Goal: Task Accomplishment & Management: Use online tool/utility

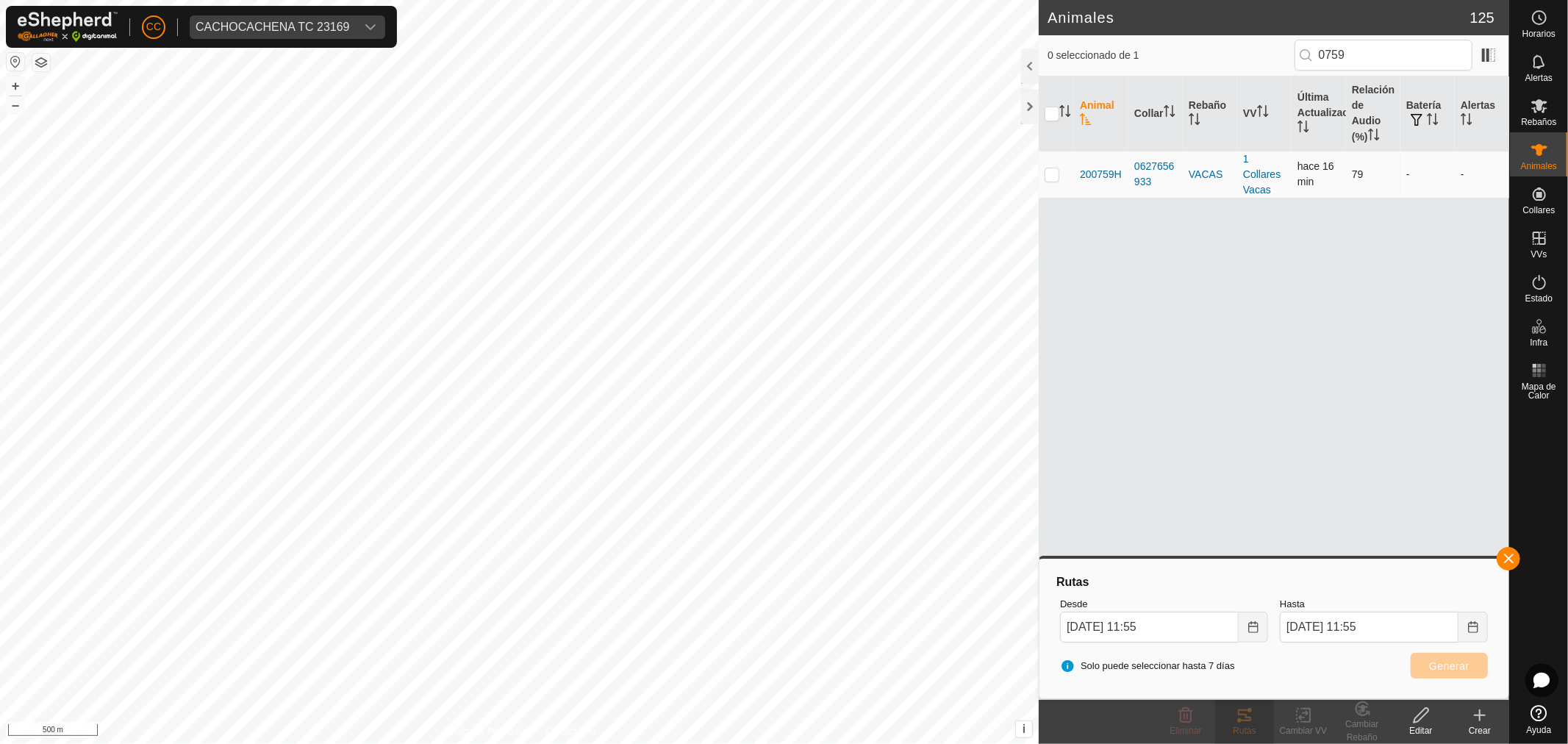
click at [1046, 173] on p-checkbox at bounding box center [1052, 174] width 14 height 12
checkbox input "true"
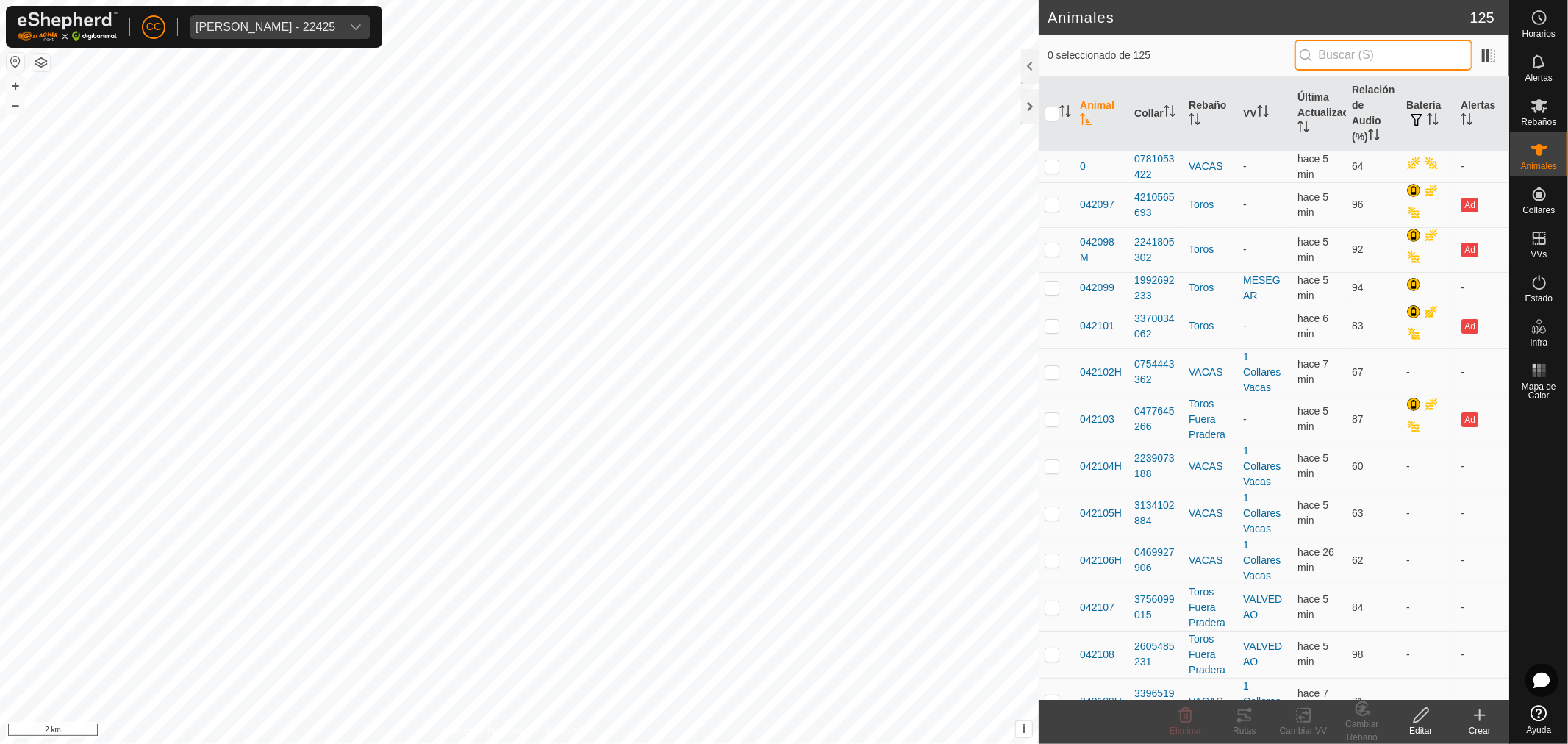
drag, startPoint x: 1334, startPoint y: 59, endPoint x: 1351, endPoint y: 62, distance: 17.3
click at [1341, 61] on input "text" at bounding box center [1384, 55] width 178 height 30
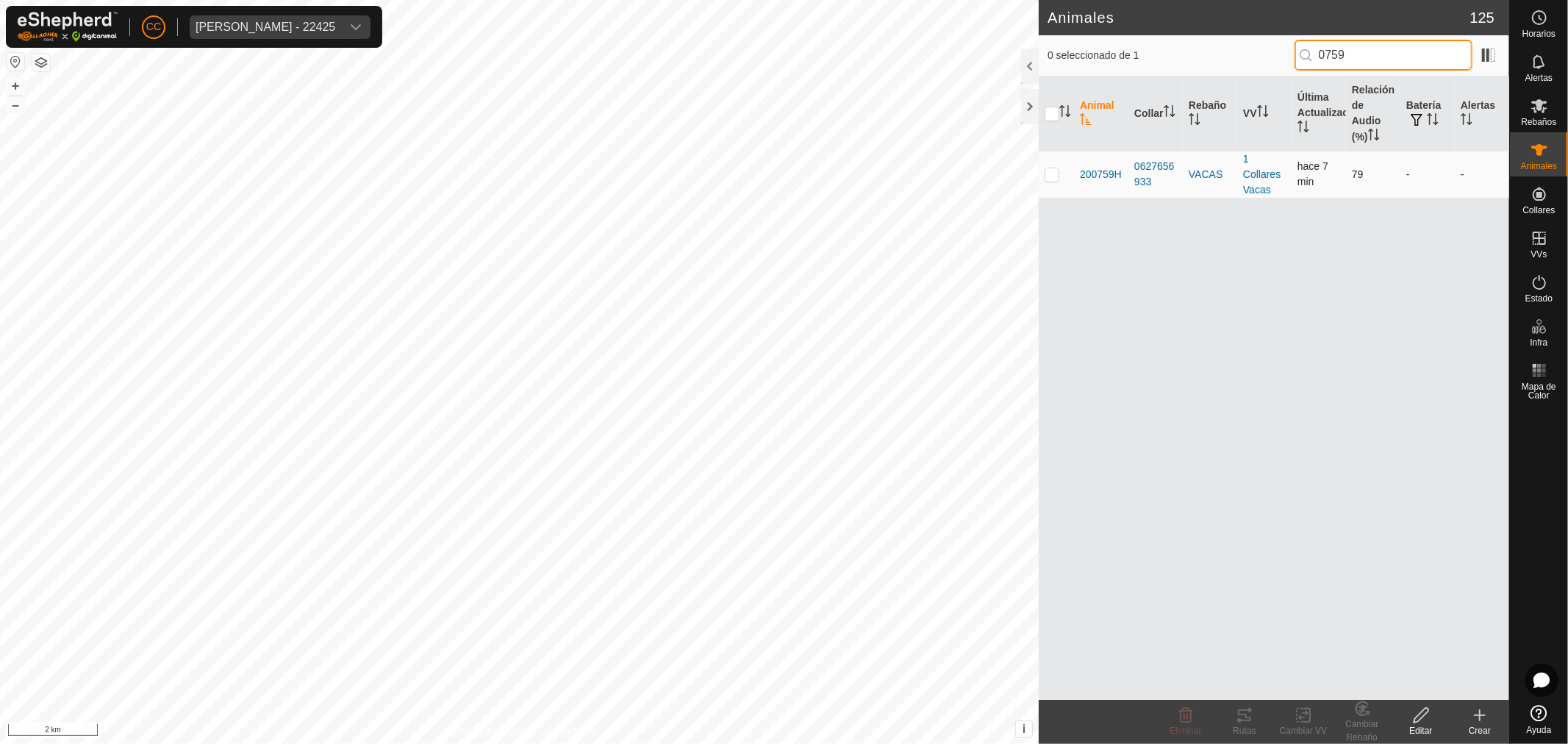
type input "0759"
click at [1047, 177] on p-checkbox at bounding box center [1052, 174] width 14 height 12
checkbox input "true"
click at [1243, 722] on icon at bounding box center [1244, 715] width 18 height 18
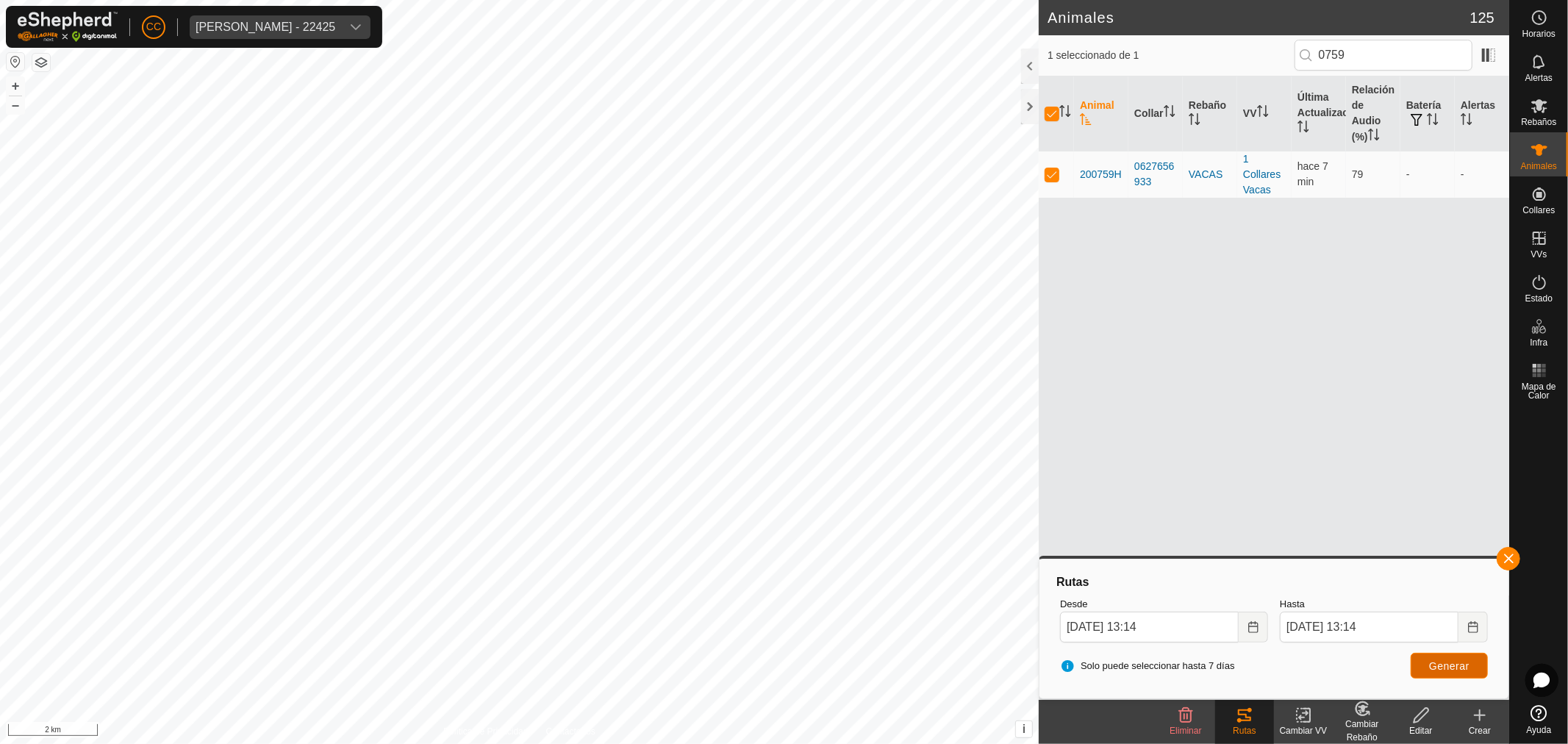
click at [1428, 665] on button "Generar" at bounding box center [1449, 666] width 77 height 25
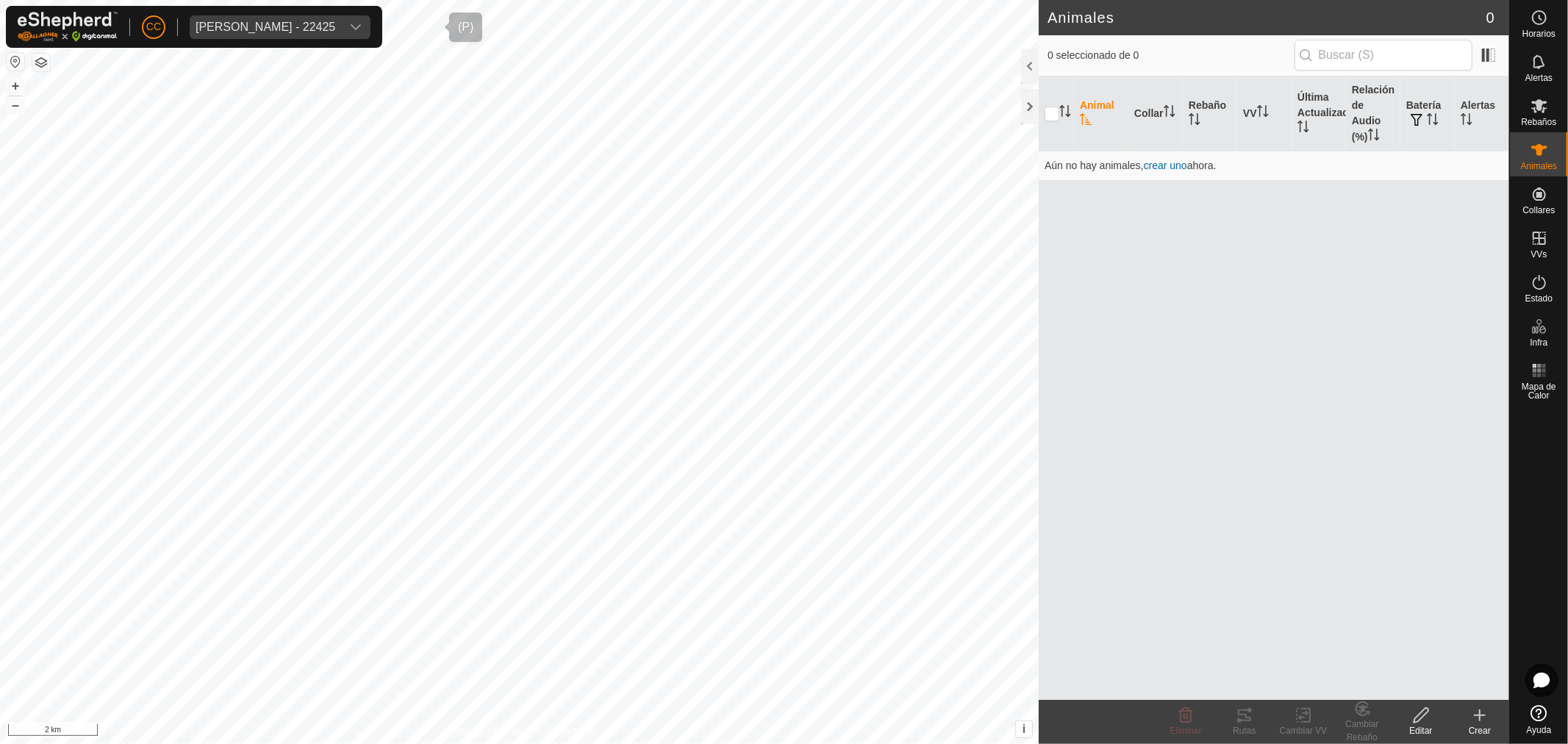
click at [223, 30] on div "[PERSON_NAME] - 22425" at bounding box center [265, 27] width 140 height 12
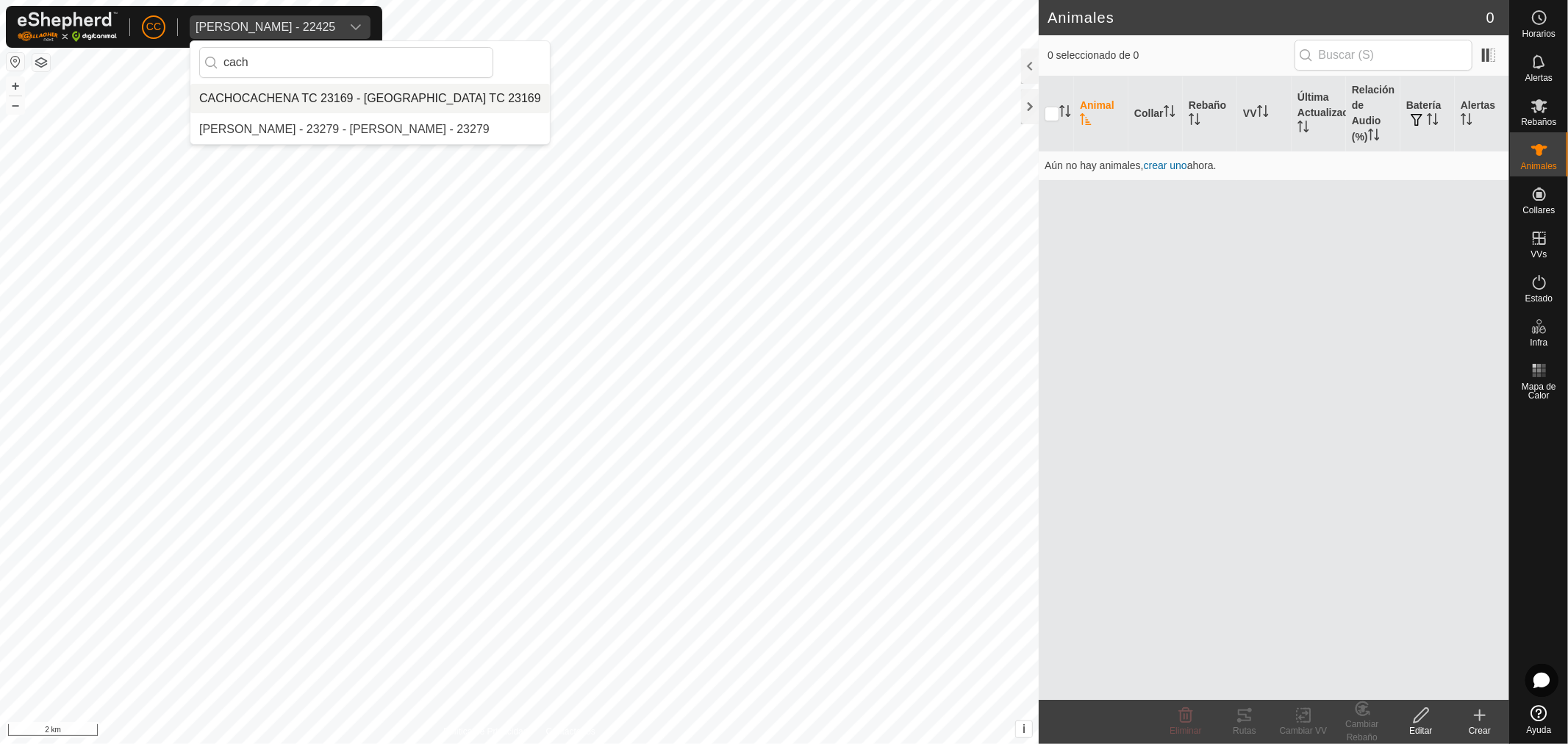
type input "cach"
drag, startPoint x: 321, startPoint y: 97, endPoint x: 332, endPoint y: 92, distance: 12.1
click at [322, 96] on li "CACHOCACHENA TC 23169 - CACHOCACHENA TC 23169" at bounding box center [370, 98] width 360 height 30
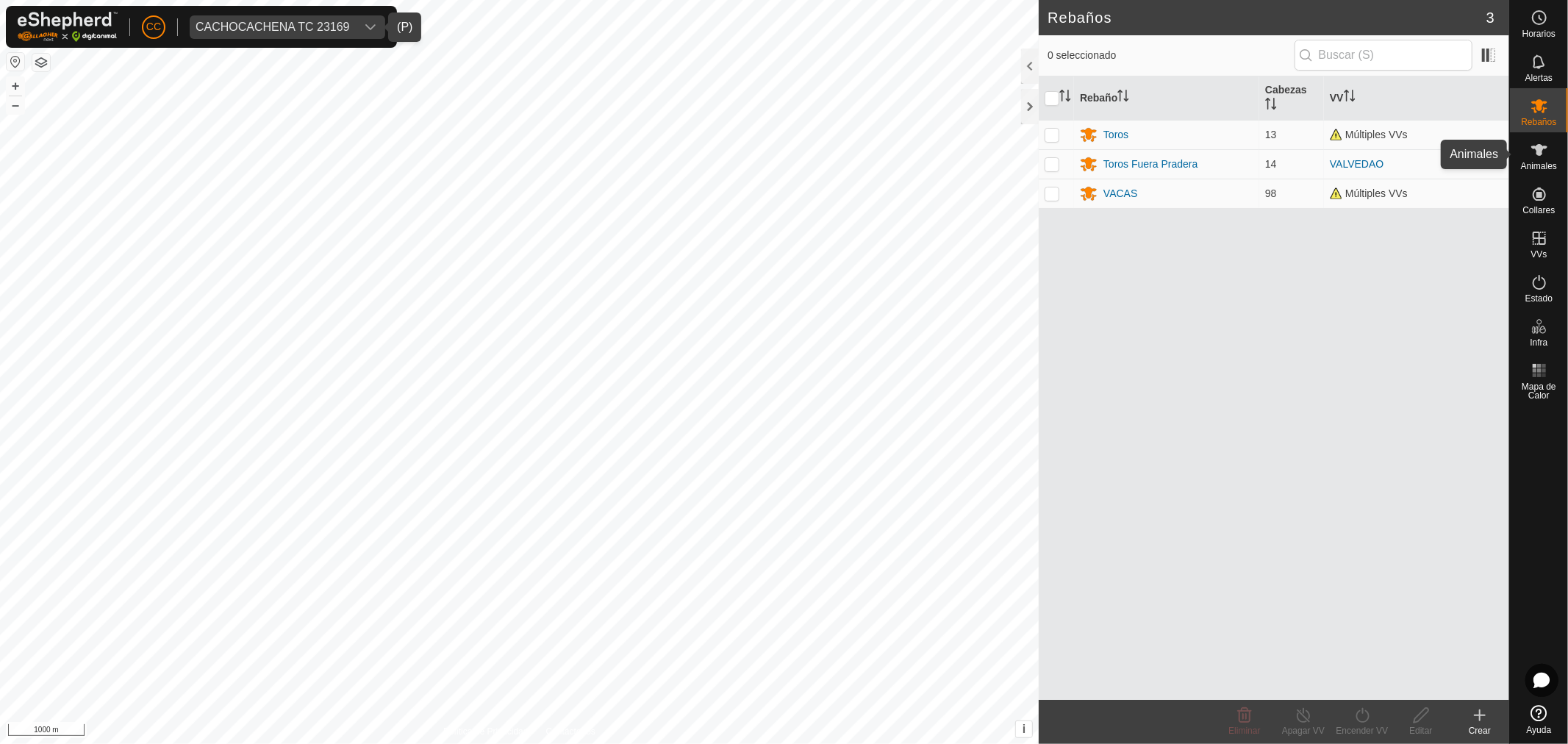
click at [1548, 171] on div "Animales" at bounding box center [1539, 154] width 58 height 44
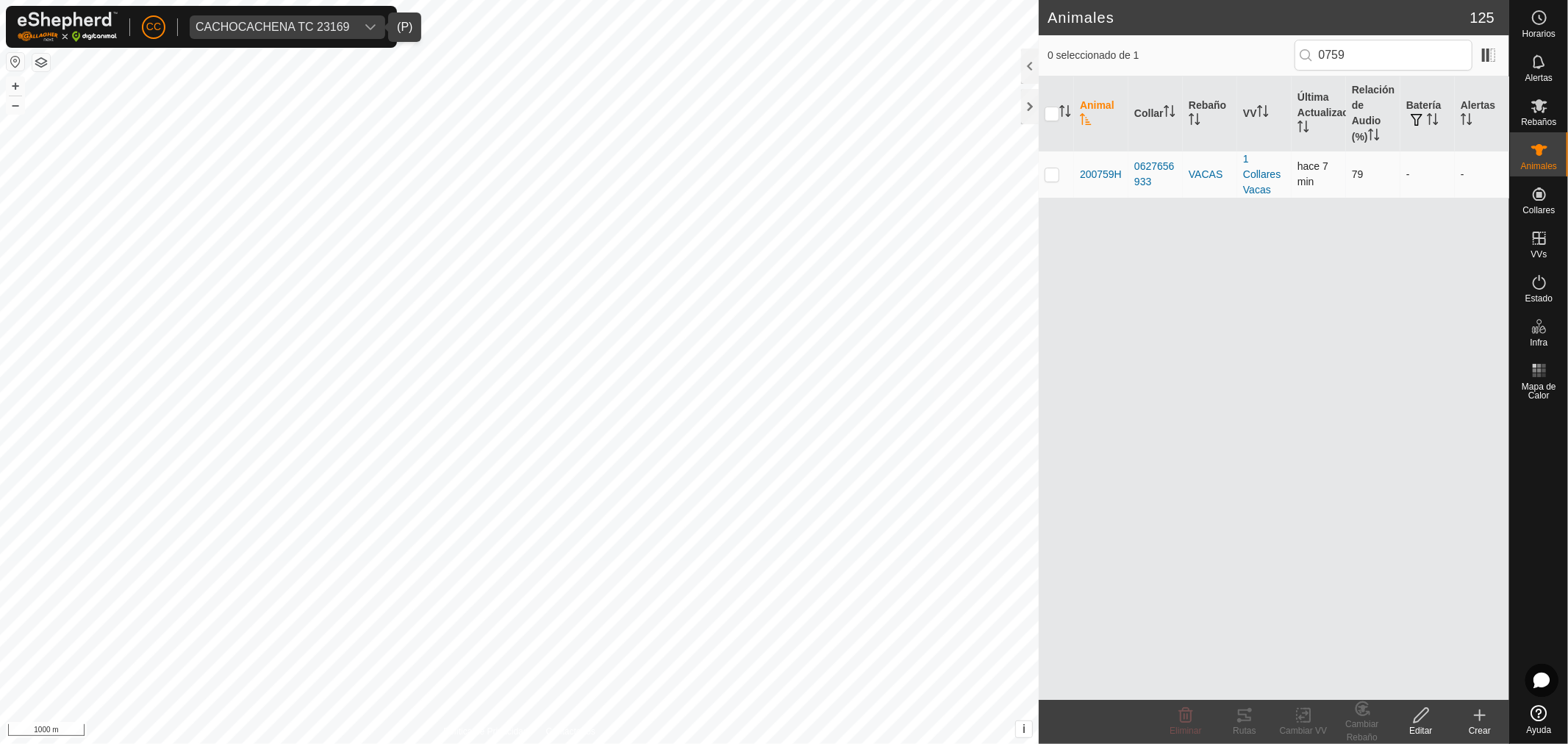
type input "0759"
click at [1055, 171] on p-checkbox at bounding box center [1052, 174] width 14 height 12
checkbox input "true"
click at [1245, 730] on div "Rutas" at bounding box center [1245, 731] width 59 height 14
